Goal: Task Accomplishment & Management: Complete application form

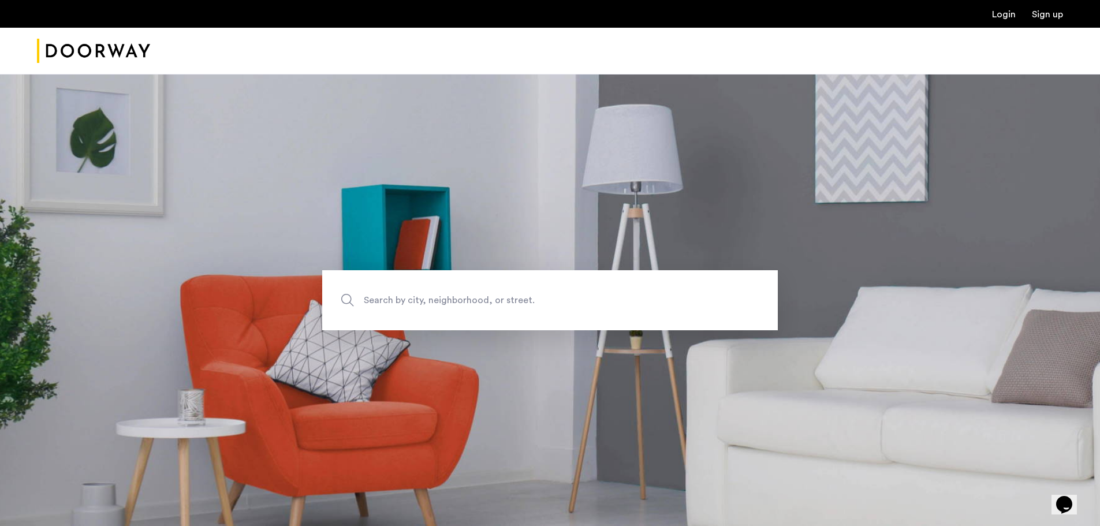
click at [998, 20] on ul "Login Sign up" at bounding box center [550, 14] width 1026 height 14
click at [1001, 15] on link "Login" at bounding box center [1004, 14] width 24 height 9
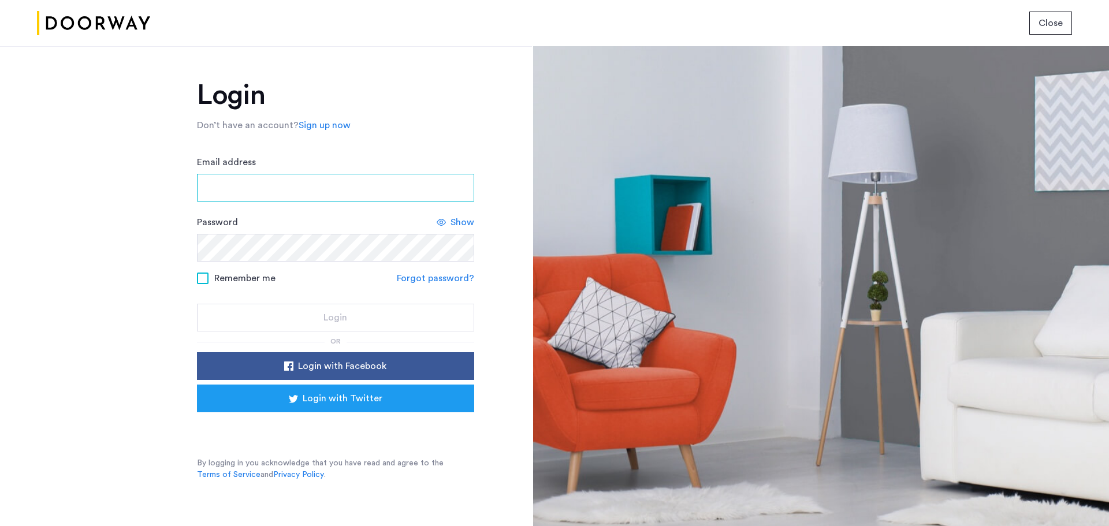
click at [375, 184] on input "Email address" at bounding box center [335, 188] width 277 height 28
type input "**********"
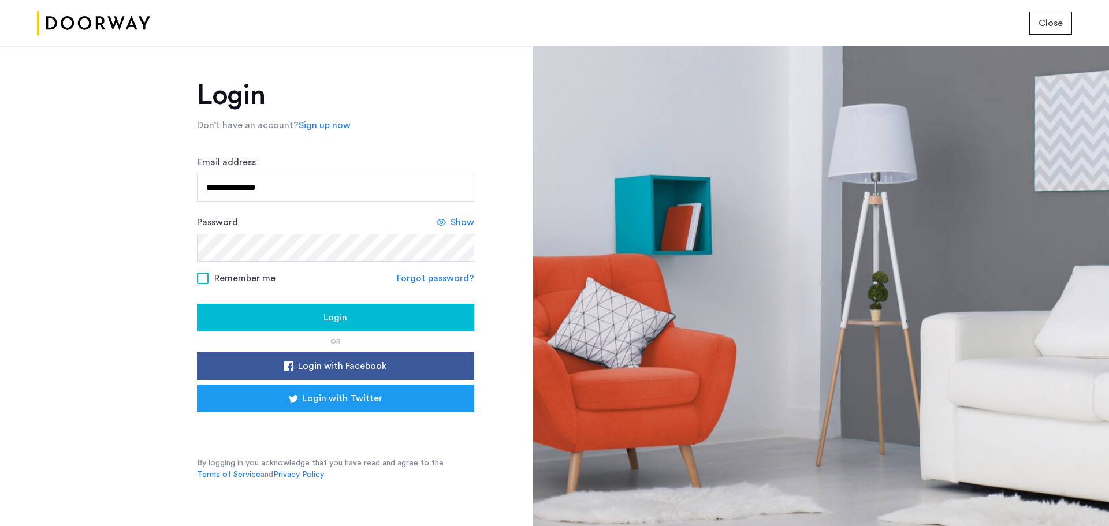
click at [228, 280] on span "Remember me" at bounding box center [244, 278] width 61 height 14
click at [277, 312] on div "Login" at bounding box center [335, 318] width 259 height 14
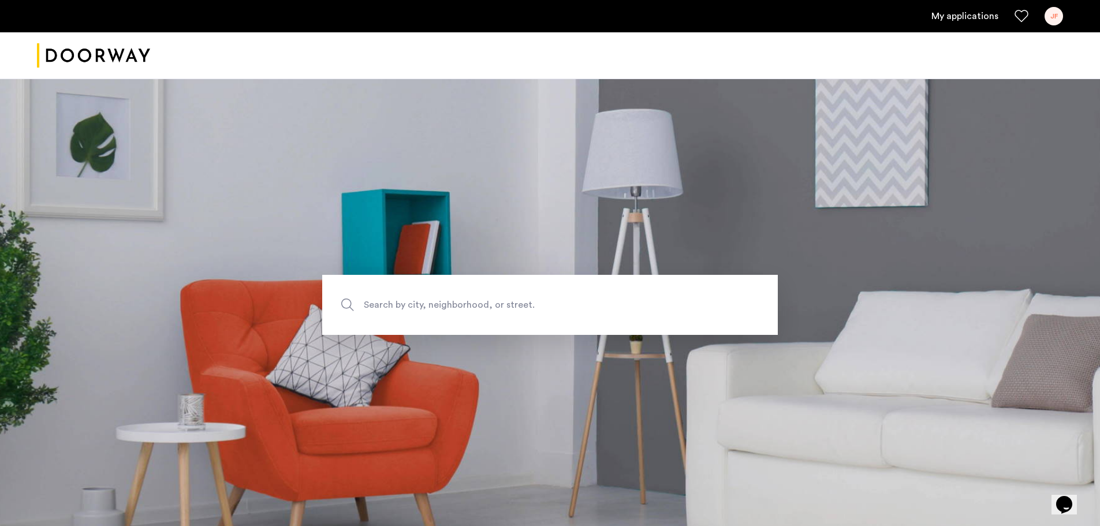
click at [965, 21] on link "My applications" at bounding box center [965, 16] width 67 height 14
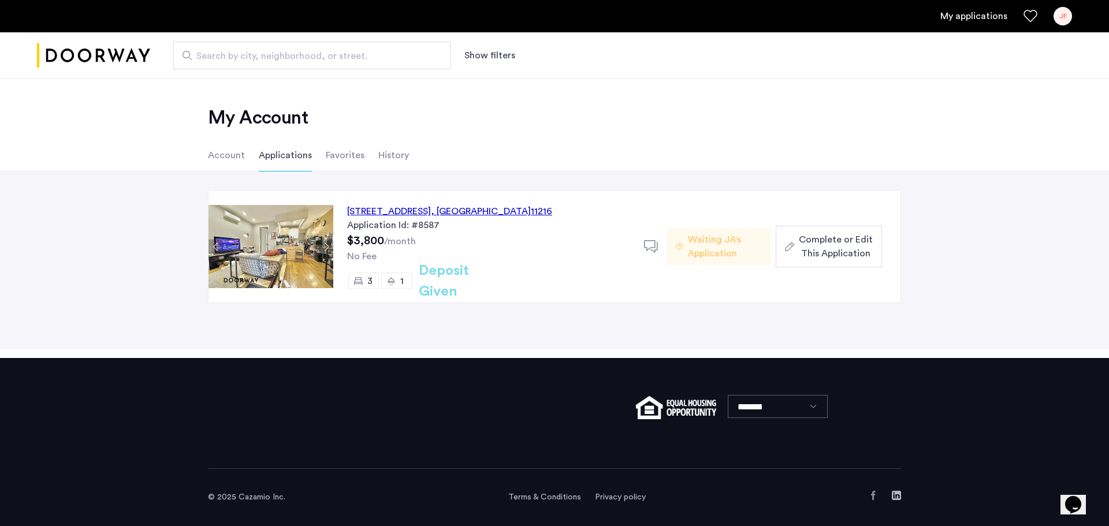
click at [498, 209] on div "692 Saint Marks Avenue, Unit 2F, Brooklyn , NY 11216" at bounding box center [449, 211] width 205 height 14
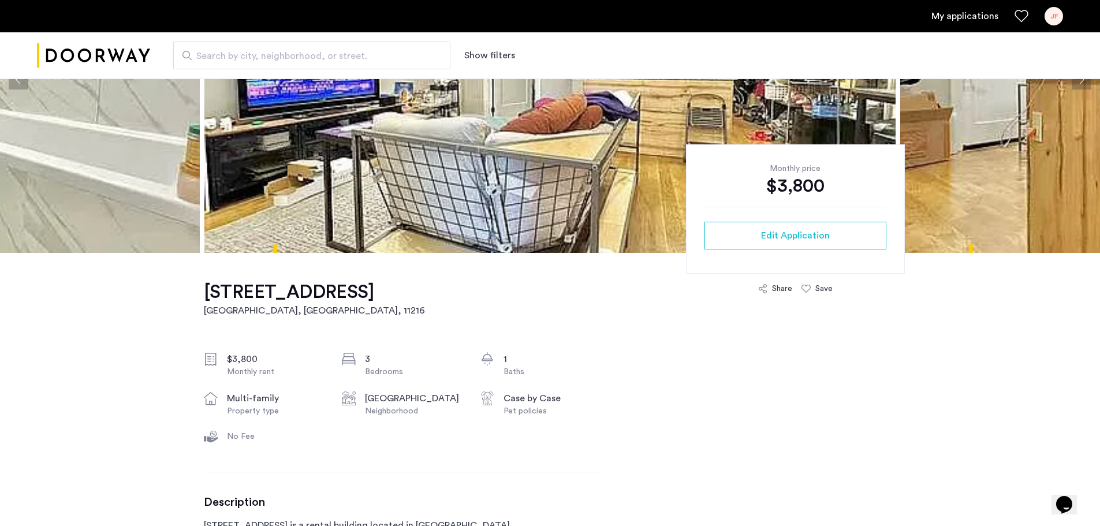
scroll to position [168, 0]
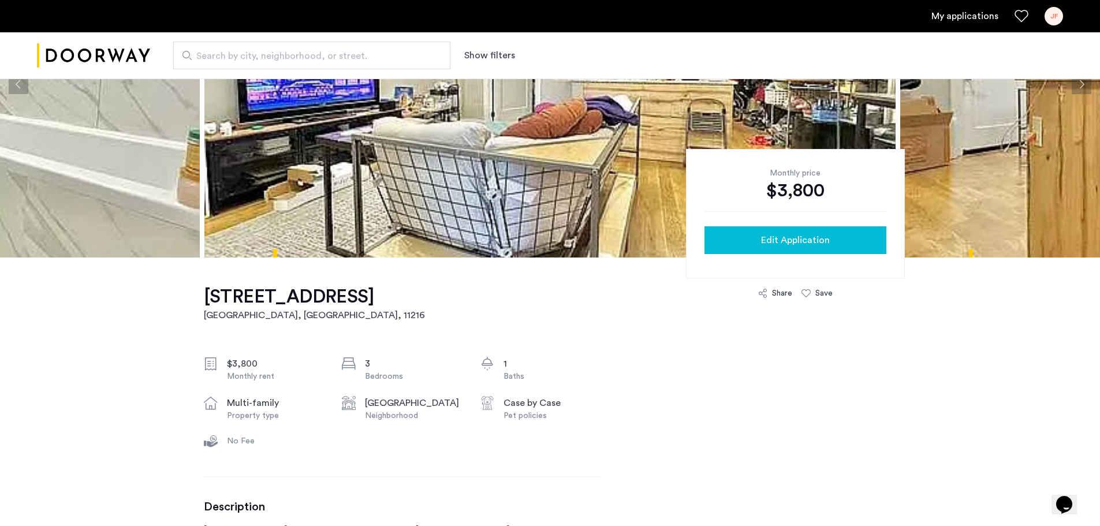
click at [791, 253] on button "Edit Application" at bounding box center [796, 240] width 182 height 28
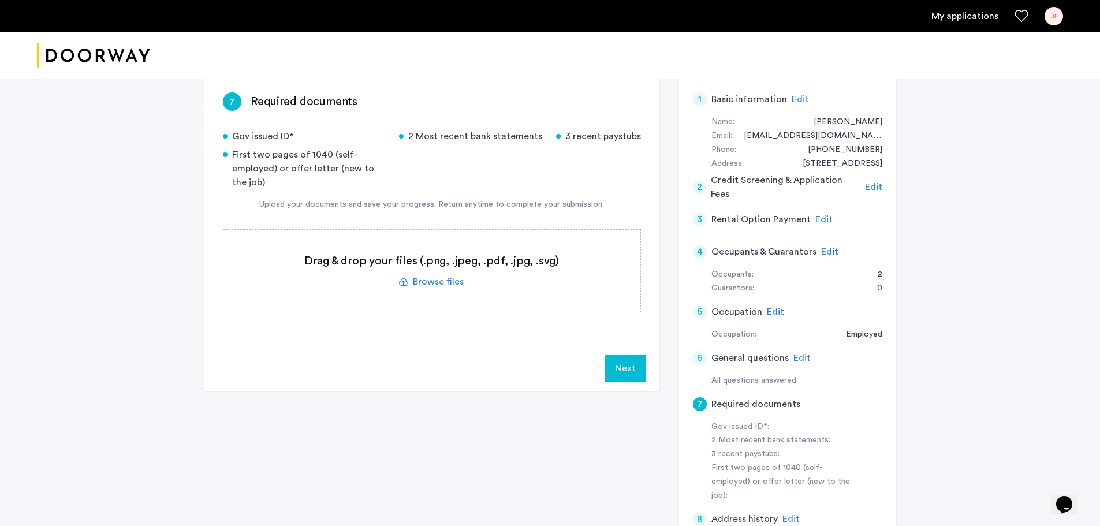
scroll to position [187, 0]
click at [431, 286] on label at bounding box center [432, 271] width 417 height 82
click at [0, 0] on input "file" at bounding box center [0, 0] width 0 height 0
click at [417, 279] on label at bounding box center [432, 271] width 417 height 82
click at [0, 0] on input "file" at bounding box center [0, 0] width 0 height 0
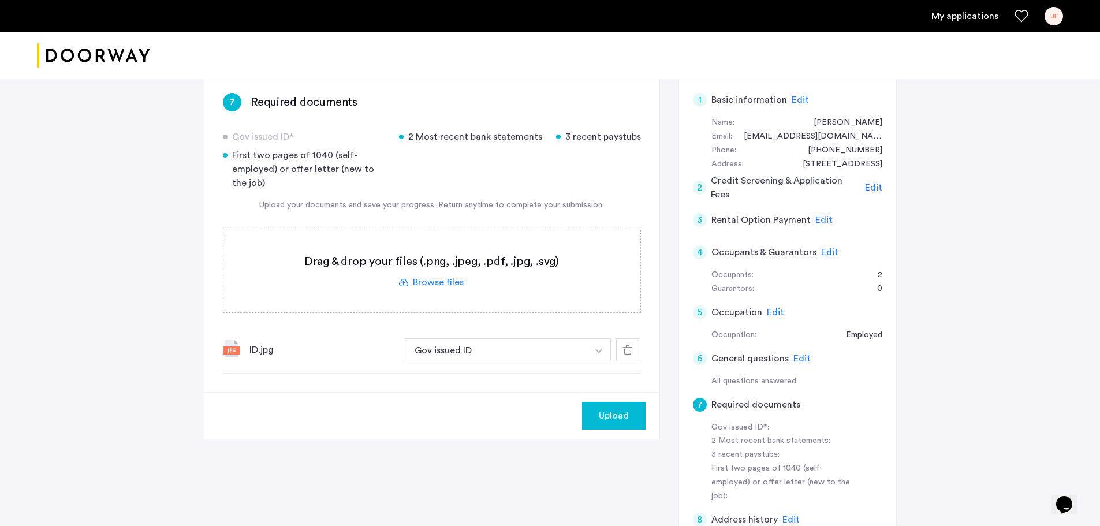
click at [604, 415] on span "Upload" at bounding box center [614, 416] width 30 height 14
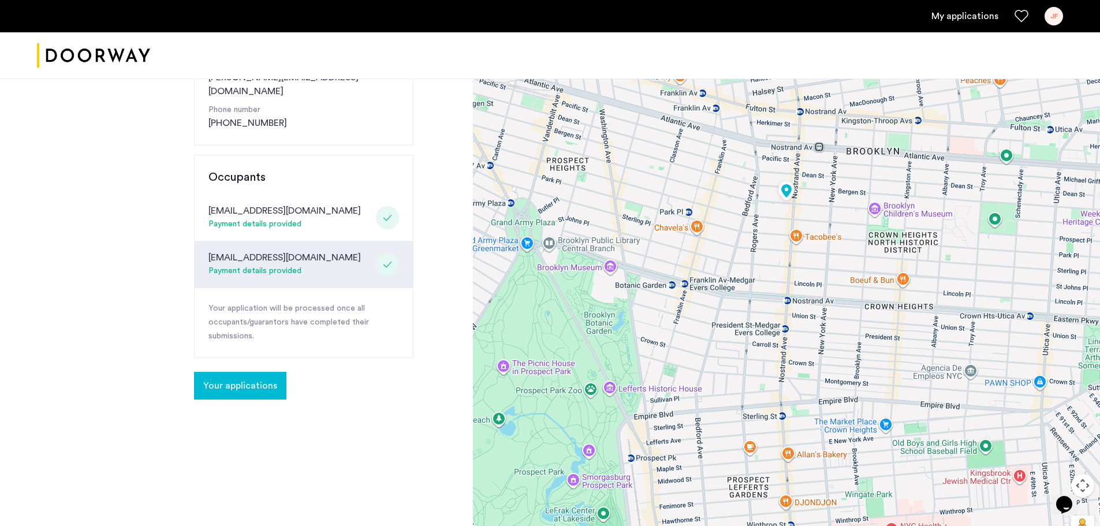
scroll to position [219, 0]
click at [245, 378] on span "Your applications" at bounding box center [240, 385] width 74 height 14
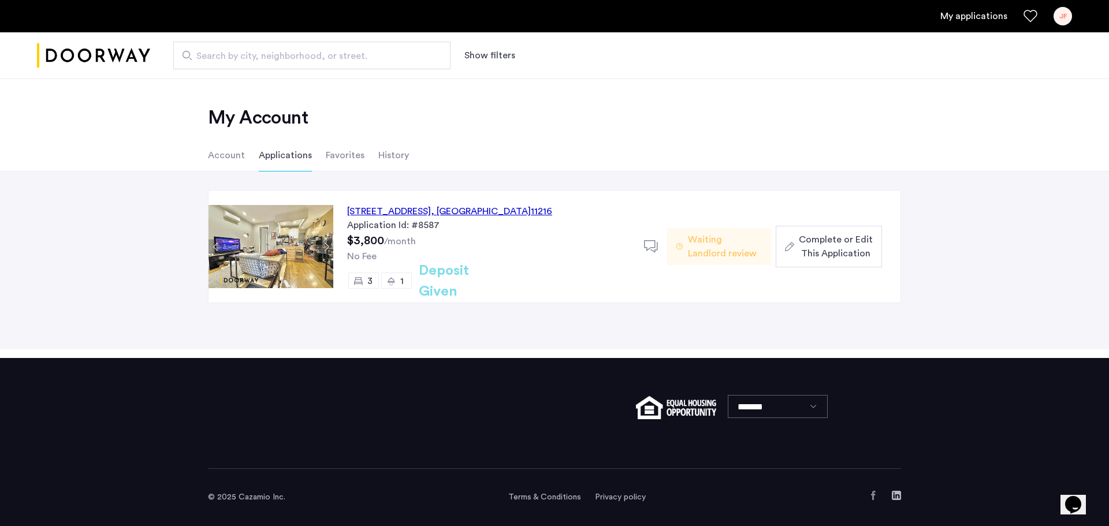
click at [828, 244] on span "Complete or Edit This Application" at bounding box center [836, 247] width 74 height 28
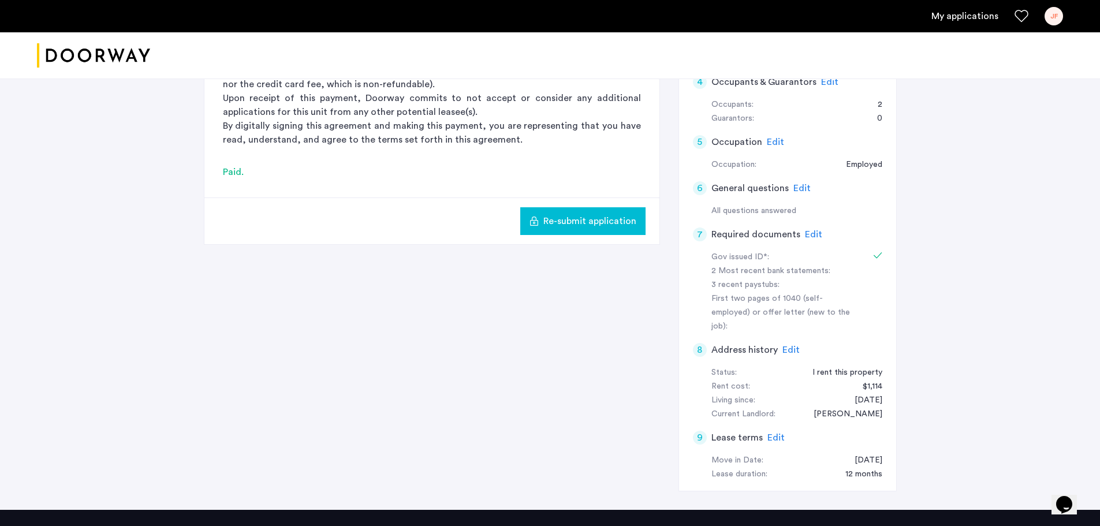
scroll to position [360, 0]
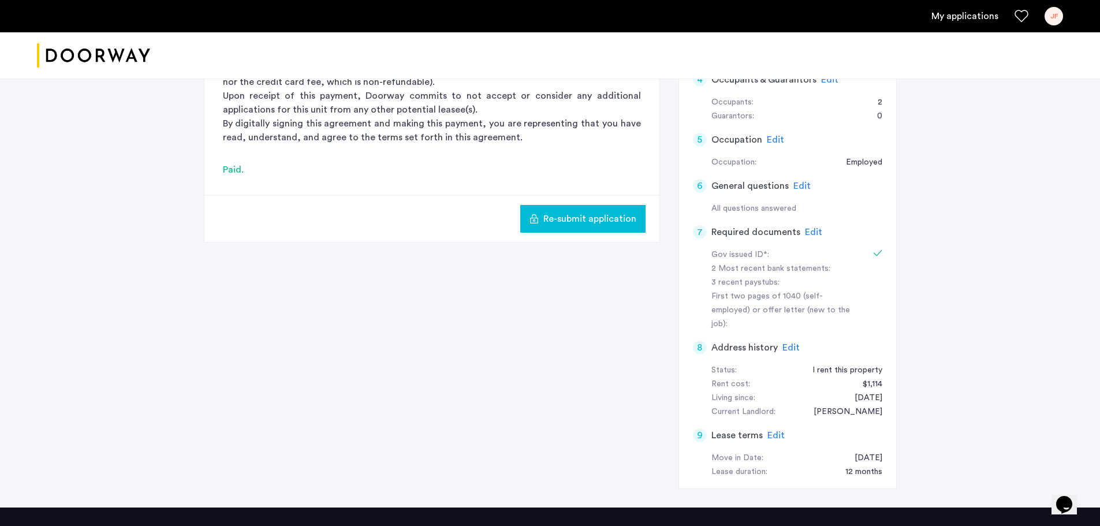
click at [816, 230] on span "Edit" at bounding box center [813, 232] width 17 height 9
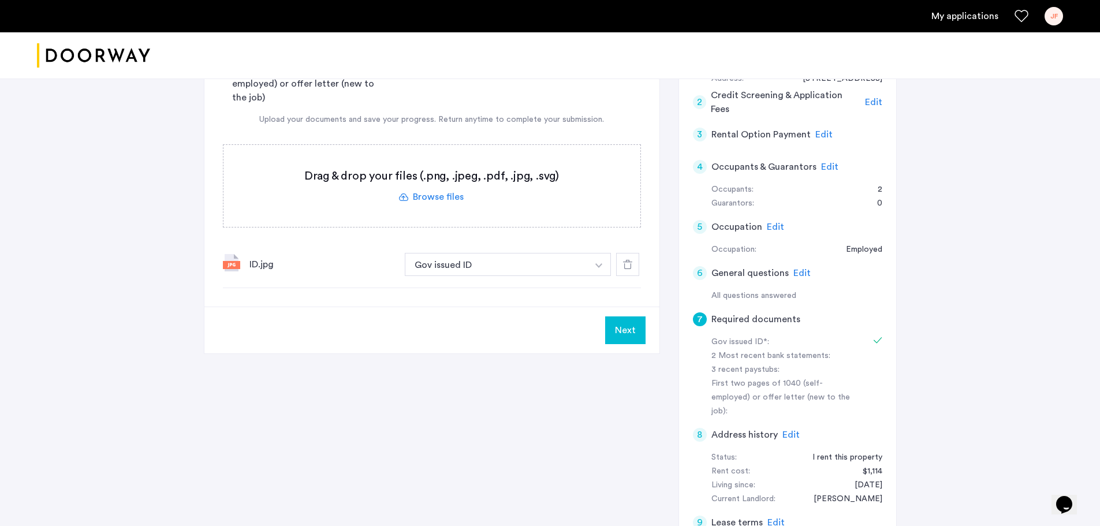
scroll to position [272, 0]
click at [427, 196] on label at bounding box center [432, 187] width 417 height 82
click at [0, 0] on input "file" at bounding box center [0, 0] width 0 height 0
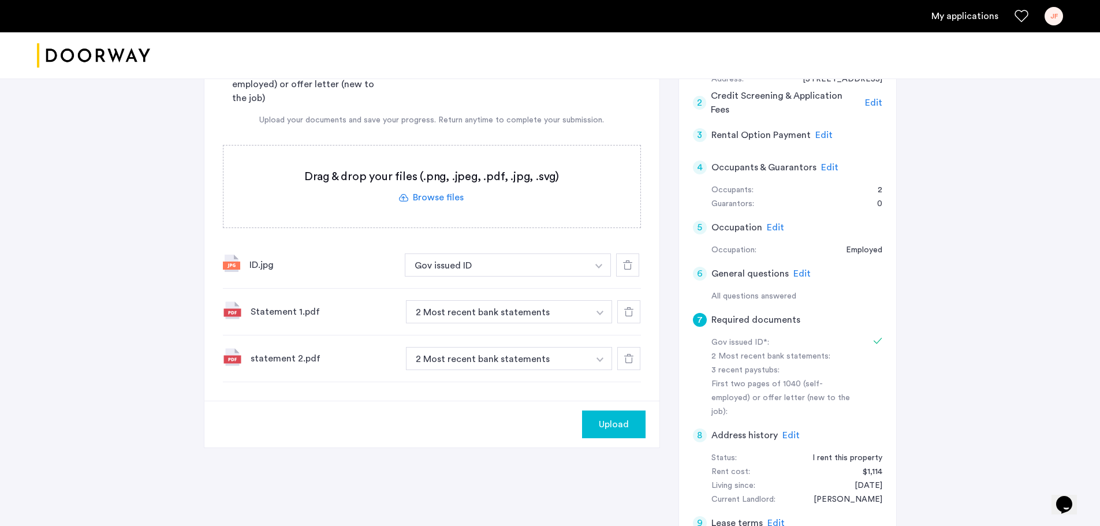
click at [608, 426] on span "Upload" at bounding box center [614, 425] width 30 height 14
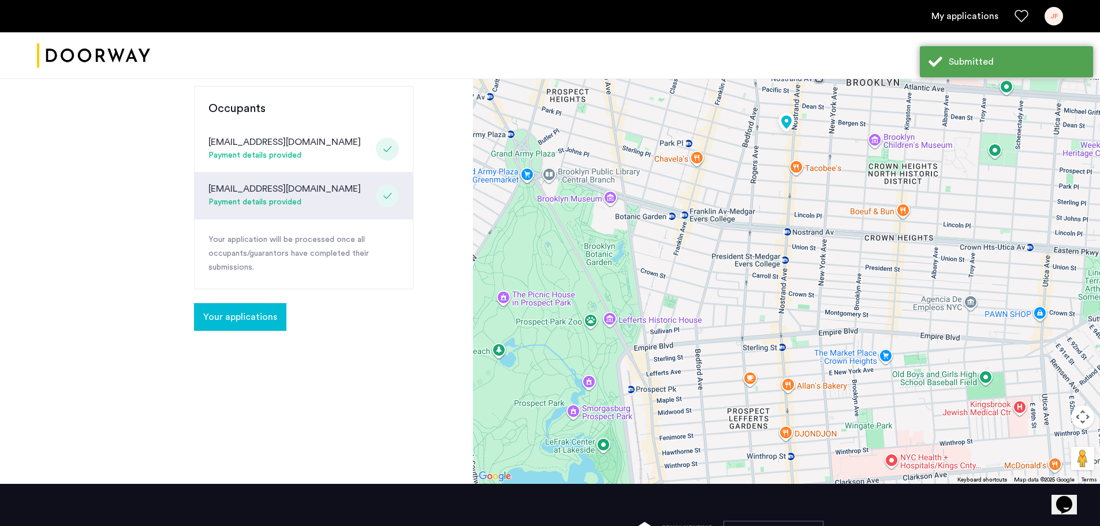
scroll to position [325, 0]
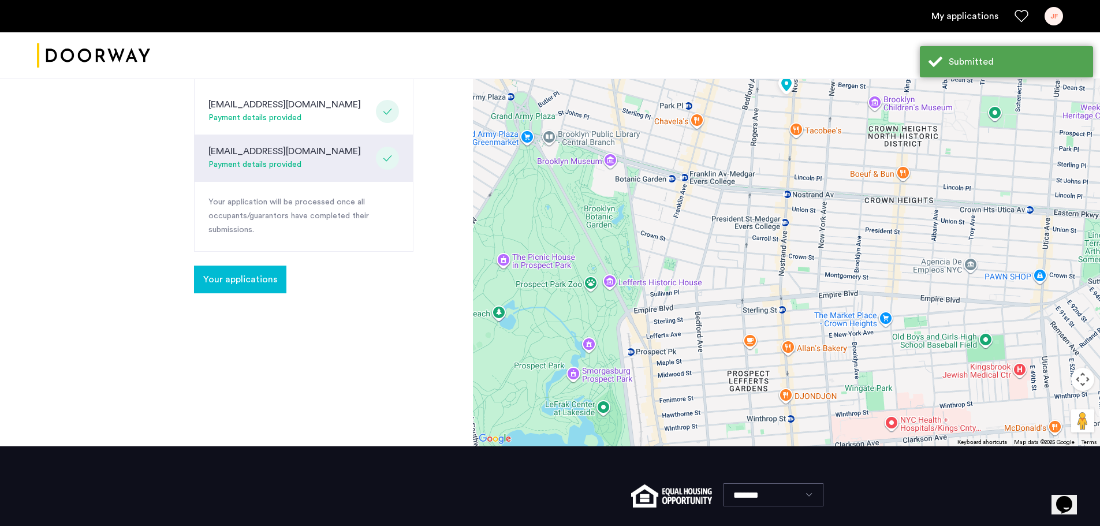
click at [257, 273] on span "Your applications" at bounding box center [240, 280] width 74 height 14
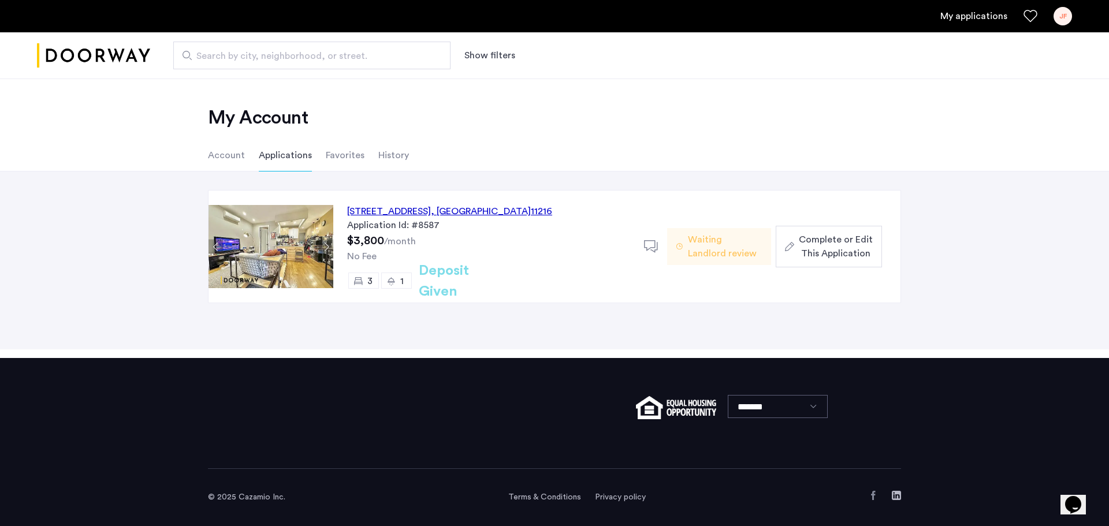
click at [842, 252] on span "Complete or Edit This Application" at bounding box center [836, 247] width 74 height 28
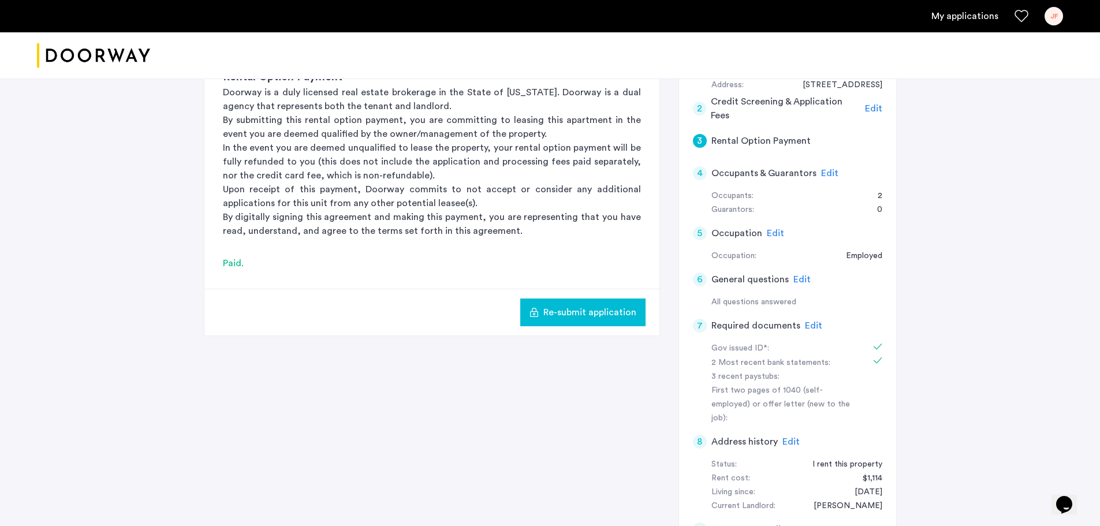
scroll to position [304, 0]
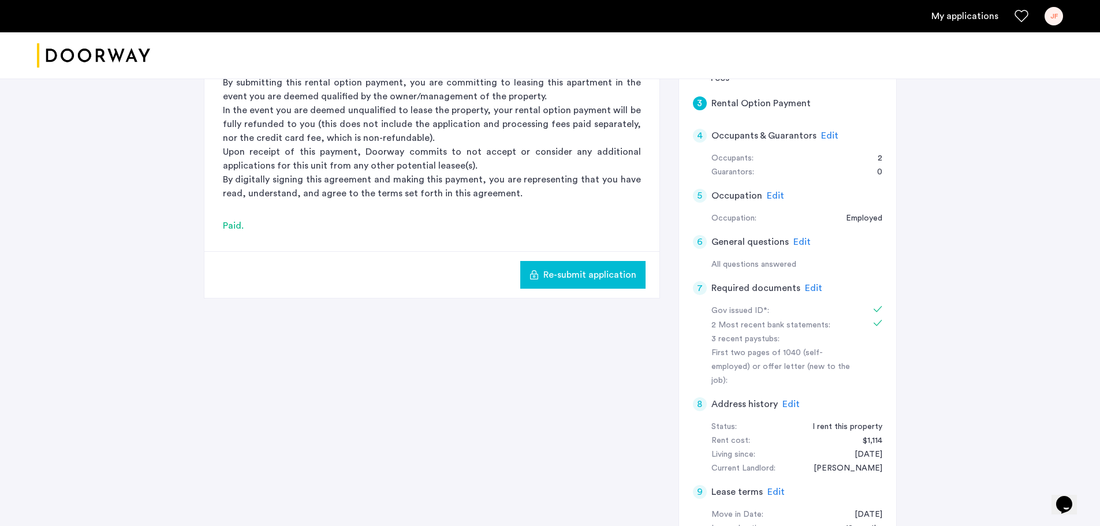
click at [585, 275] on span "Re-submit application" at bounding box center [590, 275] width 93 height 14
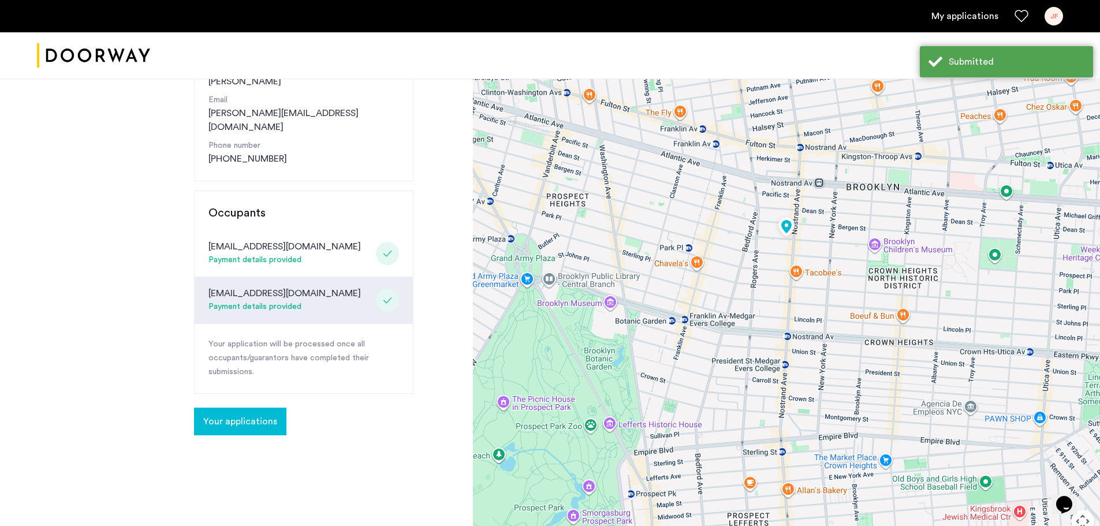
scroll to position [184, 0]
click at [245, 414] on span "Your applications" at bounding box center [240, 421] width 74 height 14
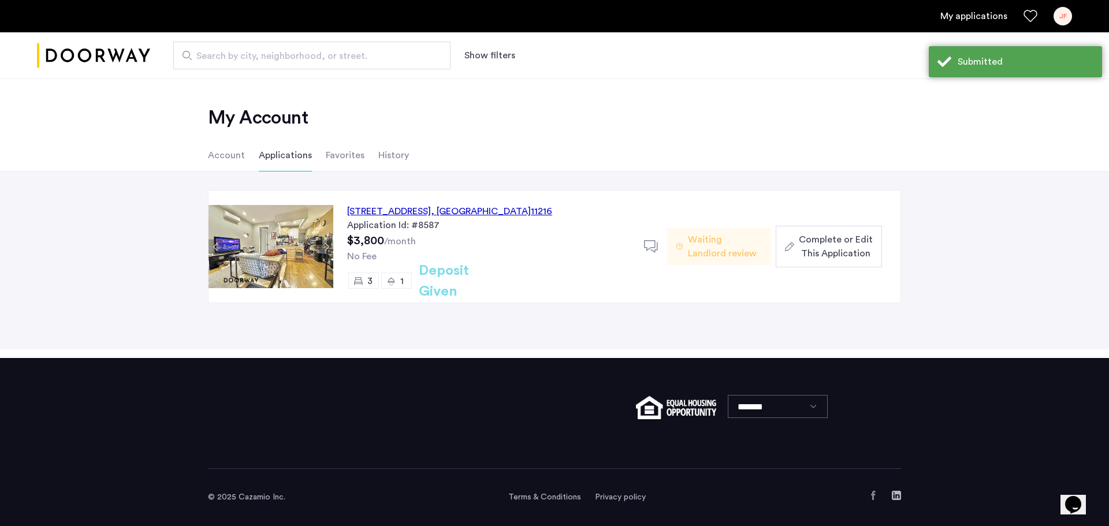
click at [843, 257] on span "Complete or Edit This Application" at bounding box center [836, 247] width 74 height 28
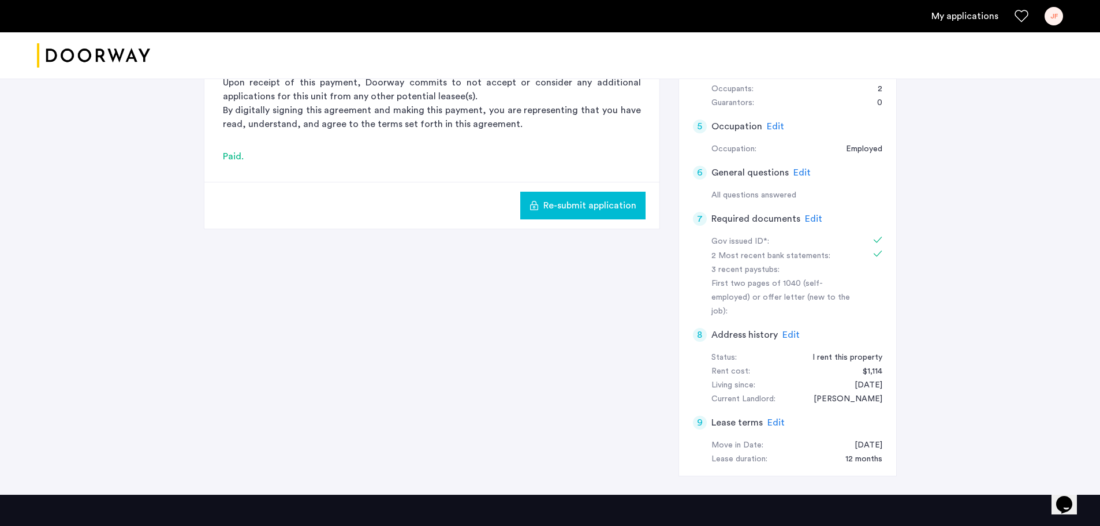
scroll to position [375, 0]
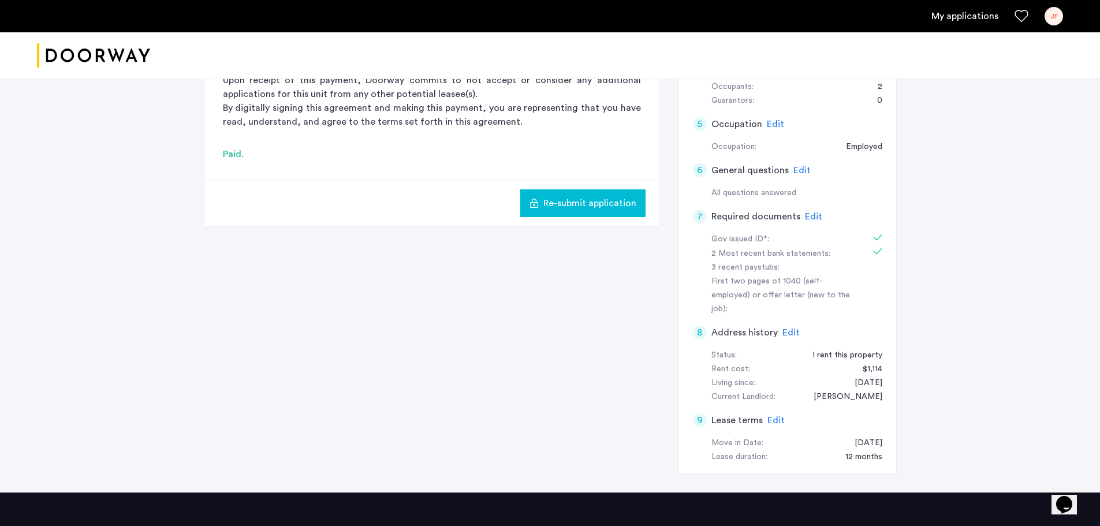
click at [804, 209] on div "7 Required documents Edit" at bounding box center [787, 216] width 189 height 32
click at [808, 213] on span "Edit" at bounding box center [813, 216] width 17 height 9
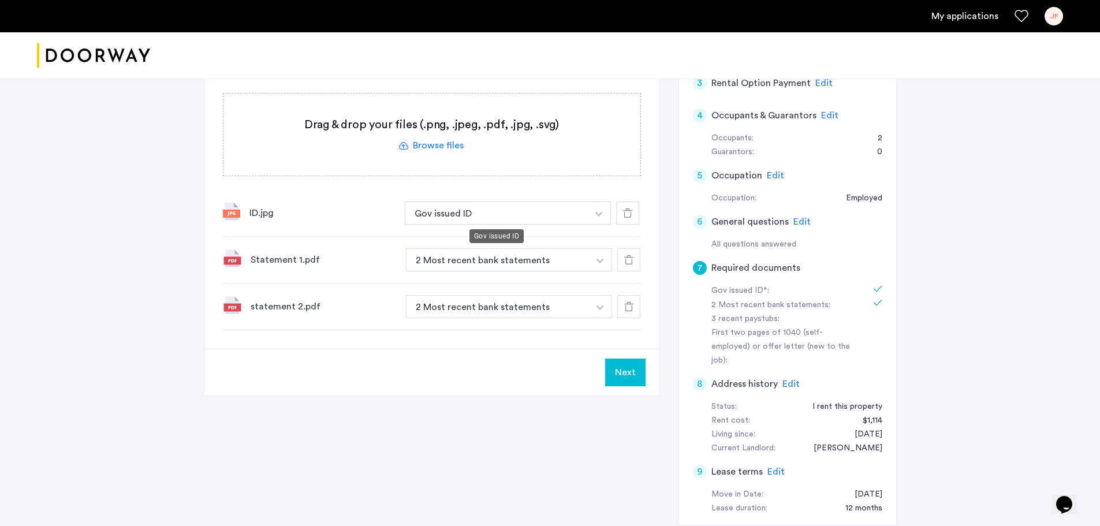
scroll to position [323, 0]
click at [428, 142] on label at bounding box center [432, 135] width 417 height 82
click at [0, 0] on input "file" at bounding box center [0, 0] width 0 height 0
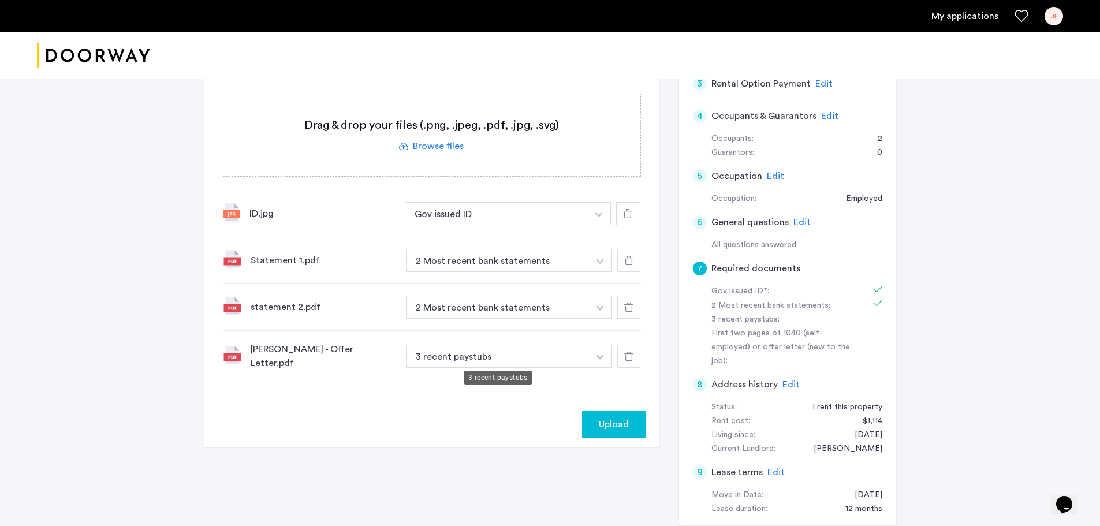
click at [504, 353] on button "3 recent paystubs" at bounding box center [498, 356] width 184 height 23
click at [523, 348] on button "3 recent paystubs" at bounding box center [498, 356] width 184 height 23
click at [600, 225] on button "button" at bounding box center [599, 213] width 24 height 23
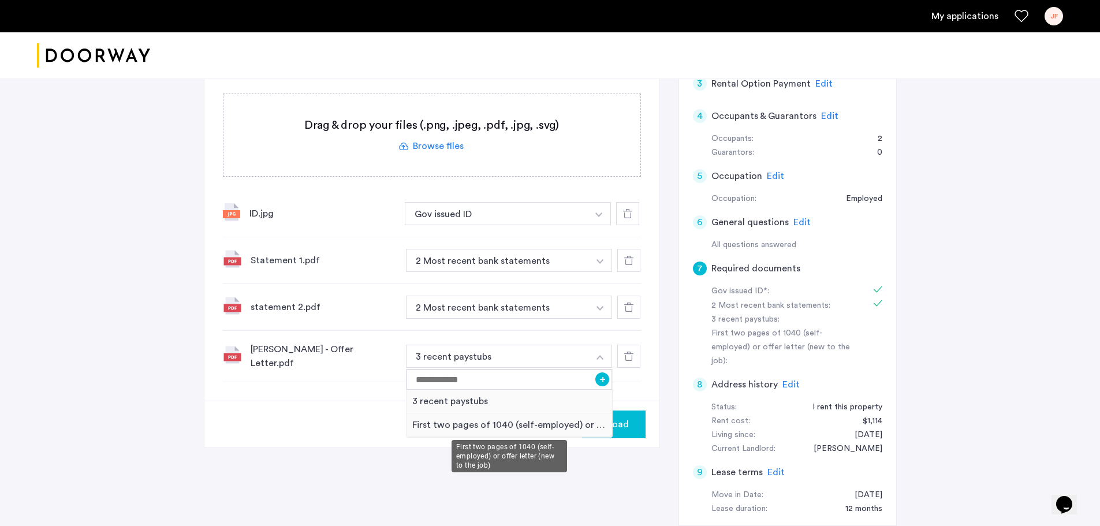
click at [456, 422] on div "First two pages of 1040 (self-employed) or offer letter (new to the job)" at bounding box center [510, 426] width 206 height 24
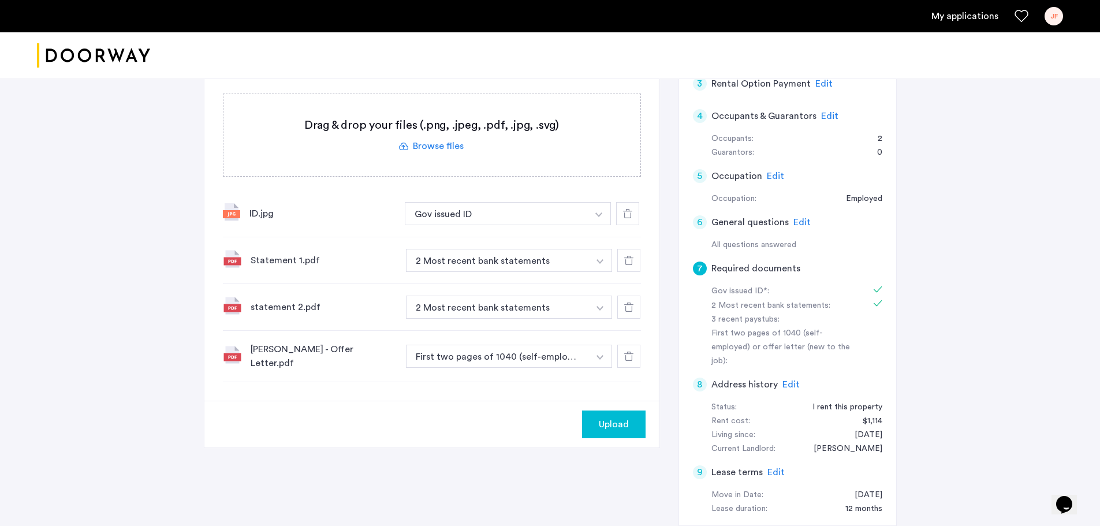
click at [449, 146] on label at bounding box center [432, 135] width 417 height 82
click at [0, 0] on input "file" at bounding box center [0, 0] width 0 height 0
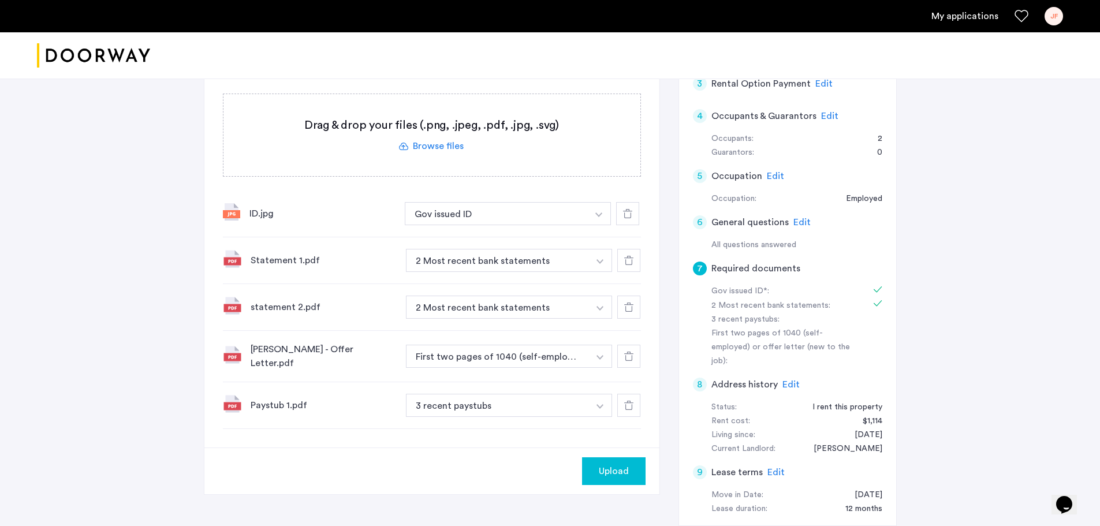
click at [425, 147] on label at bounding box center [432, 135] width 417 height 82
click at [0, 0] on input "file" at bounding box center [0, 0] width 0 height 0
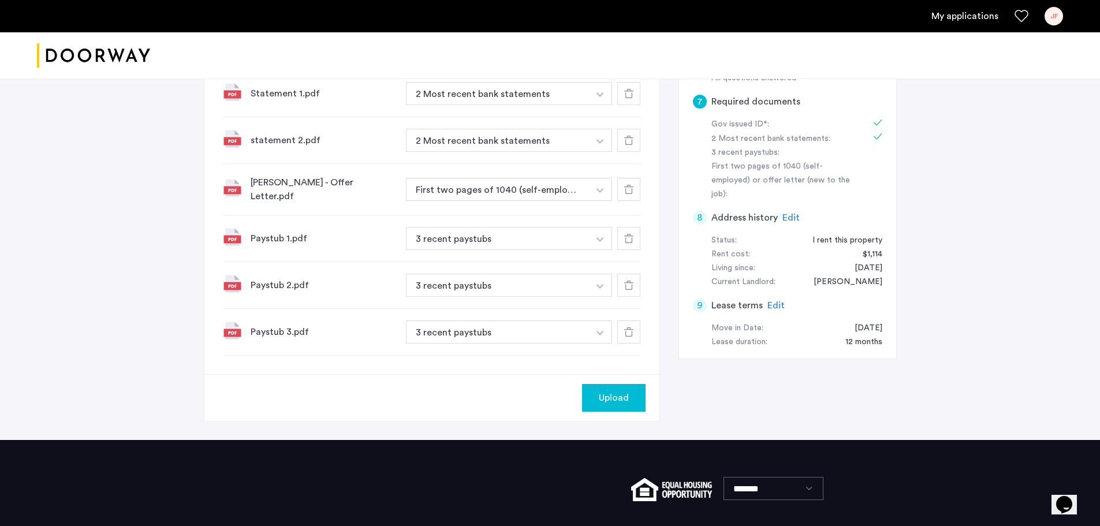
scroll to position [492, 0]
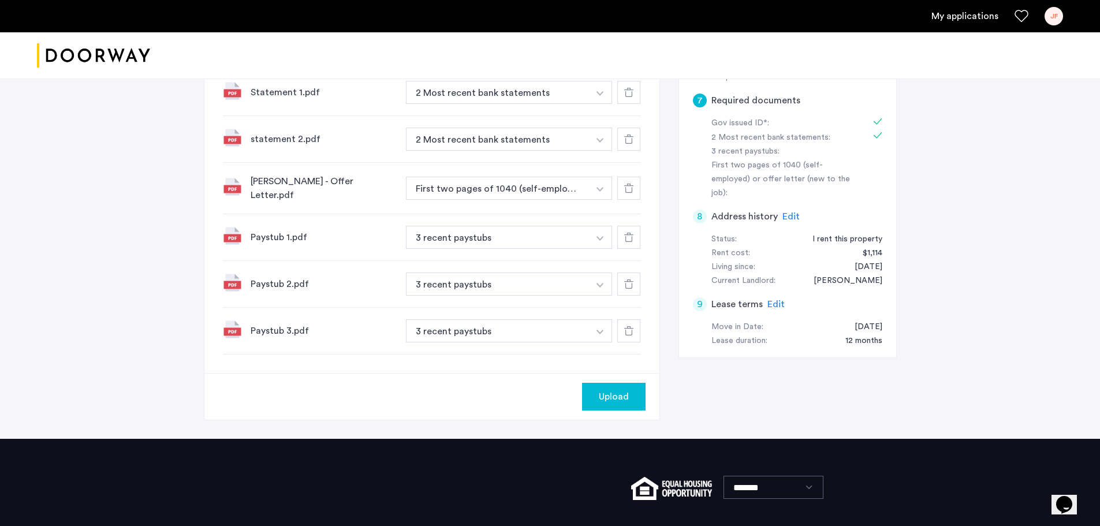
click at [605, 390] on span "Upload" at bounding box center [614, 397] width 30 height 14
